Goal: Navigation & Orientation: Find specific page/section

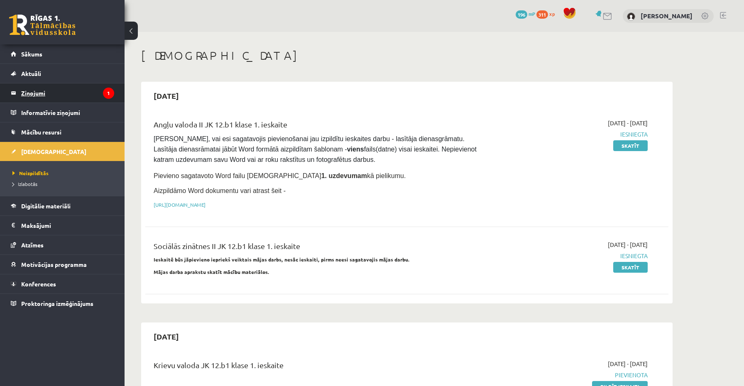
scroll to position [2655, 0]
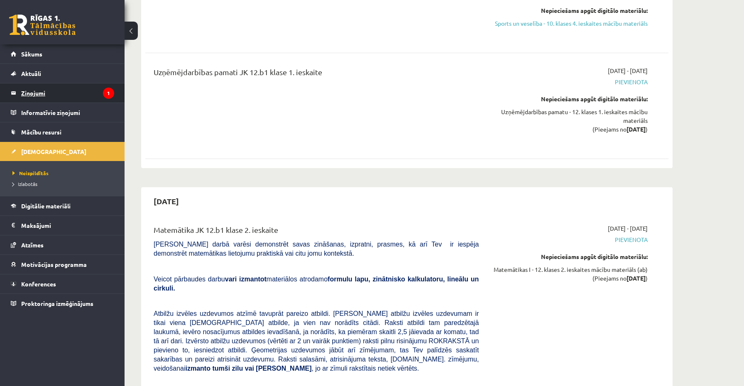
click at [71, 91] on legend "Ziņojumi 1" at bounding box center [67, 92] width 93 height 19
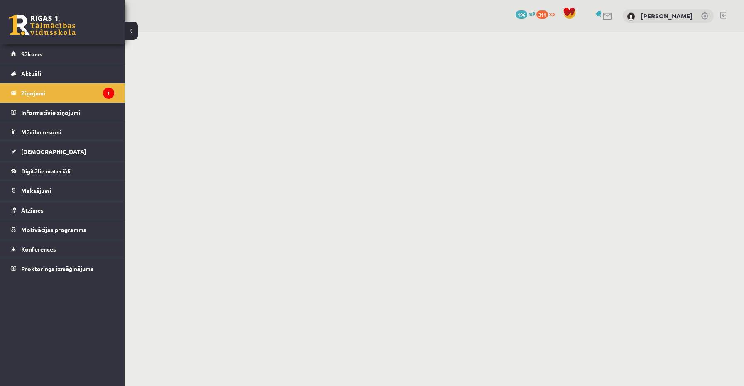
click at [134, 30] on button at bounding box center [130, 31] width 13 height 18
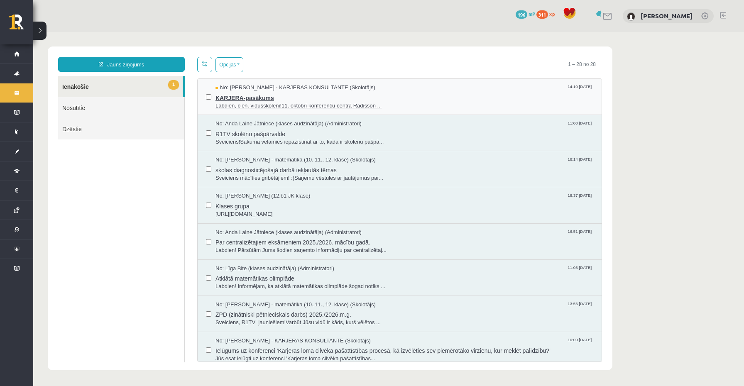
click at [222, 93] on span "KARJERA-pasākums" at bounding box center [404, 97] width 378 height 10
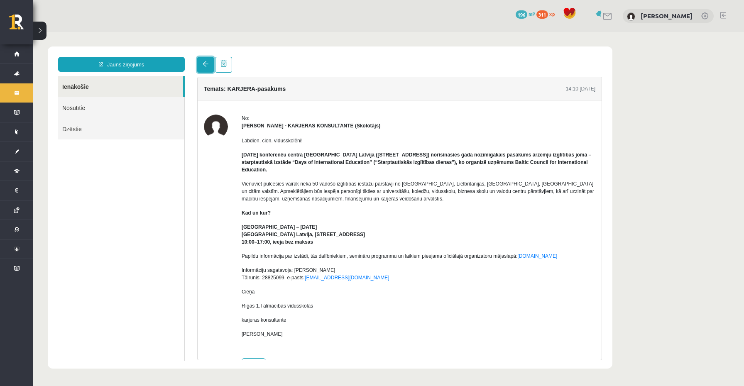
click at [203, 68] on link at bounding box center [205, 65] width 17 height 16
click at [205, 63] on span at bounding box center [205, 64] width 6 height 6
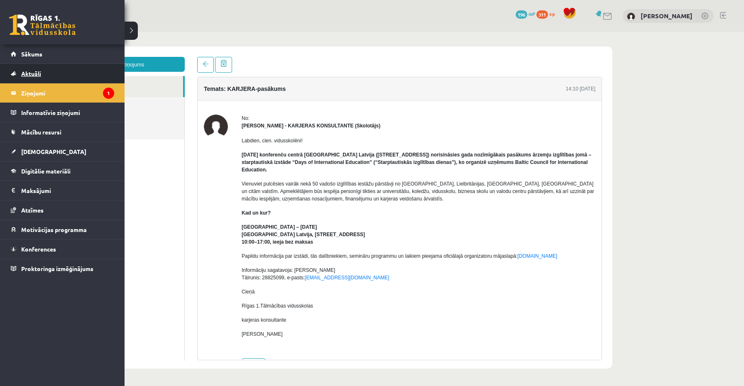
click at [30, 78] on link "Aktuāli" at bounding box center [62, 73] width 103 height 19
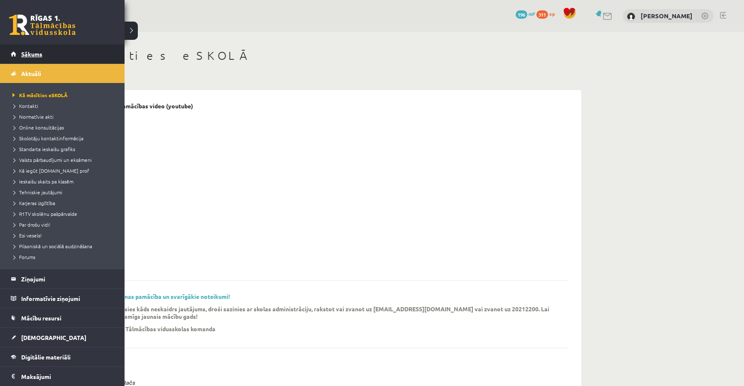
click at [43, 59] on link "Sākums" at bounding box center [62, 53] width 103 height 19
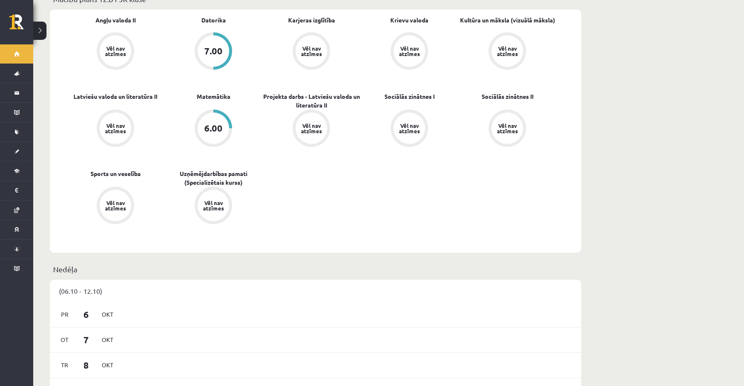
scroll to position [219, 0]
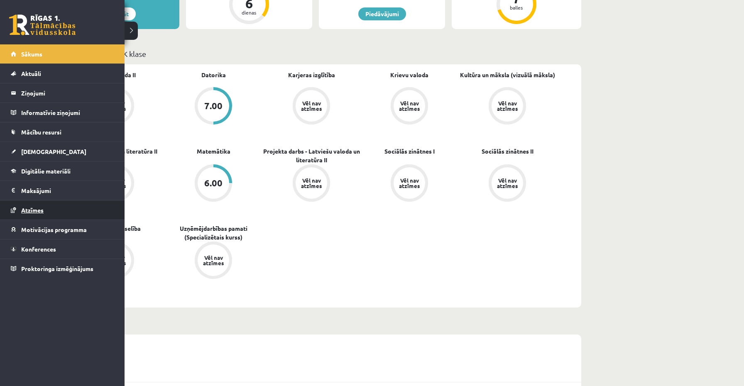
click at [41, 211] on span "Atzīmes" at bounding box center [32, 209] width 22 height 7
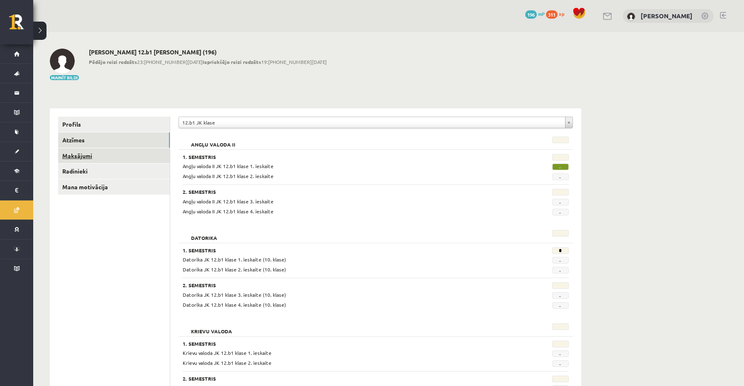
click at [92, 160] on link "Maksājumi" at bounding box center [114, 155] width 112 height 15
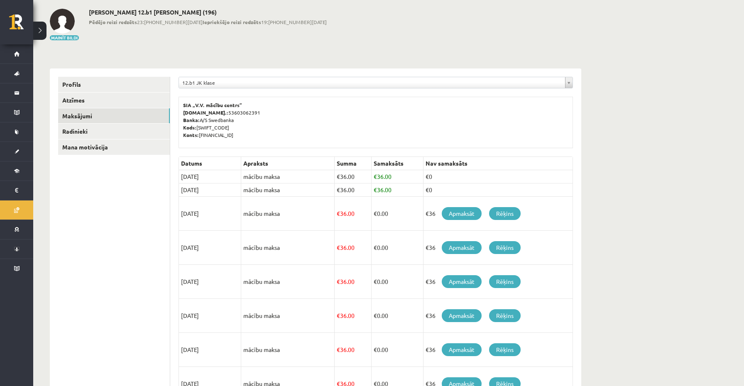
scroll to position [50, 0]
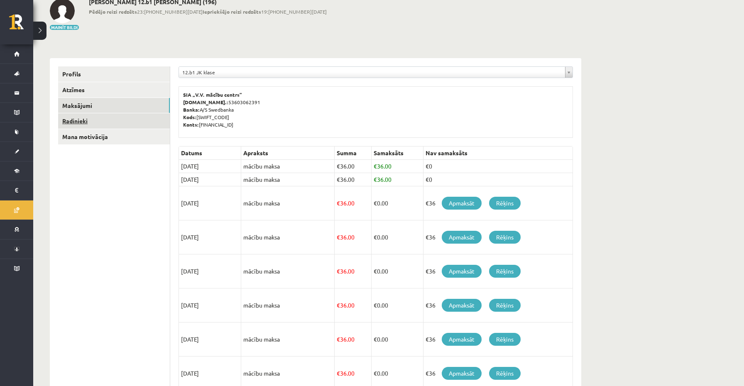
click at [88, 124] on link "Radinieki" at bounding box center [114, 120] width 112 height 15
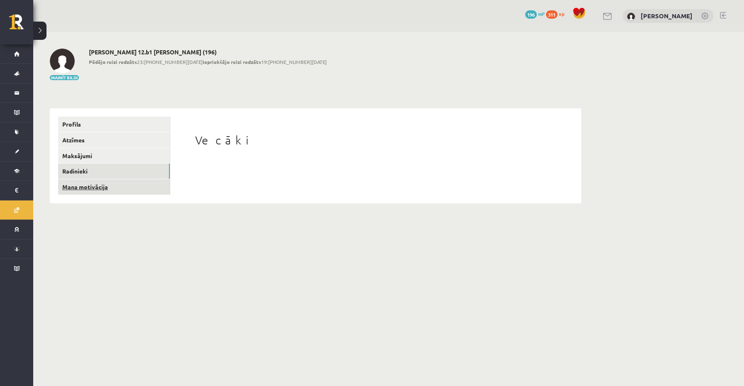
click at [80, 188] on link "Mana motivācija" at bounding box center [114, 186] width 112 height 15
